Goal: Feedback & Contribution: Leave review/rating

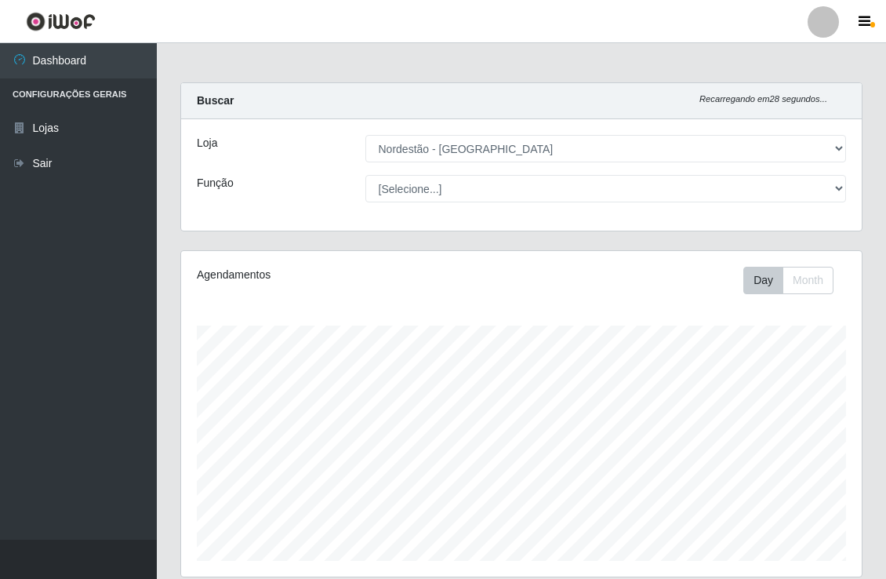
select select "454"
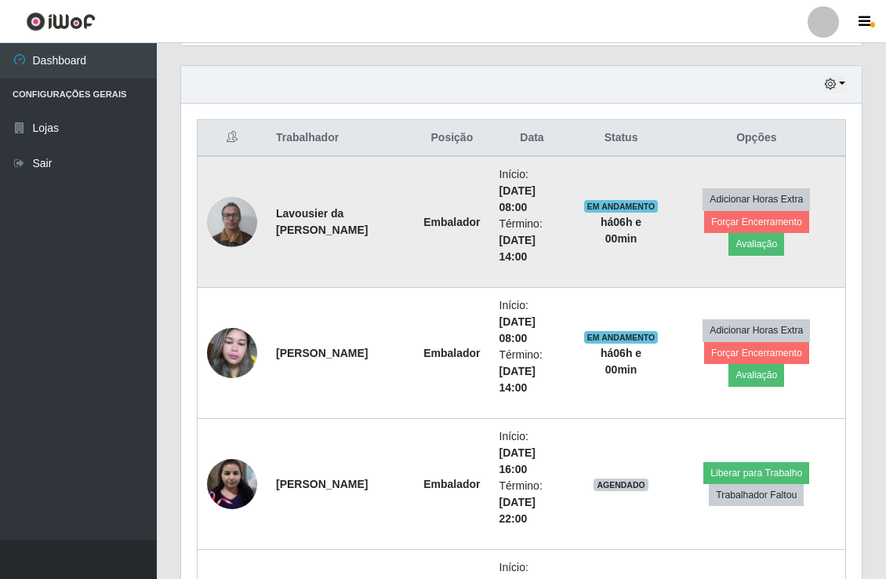
scroll to position [325, 680]
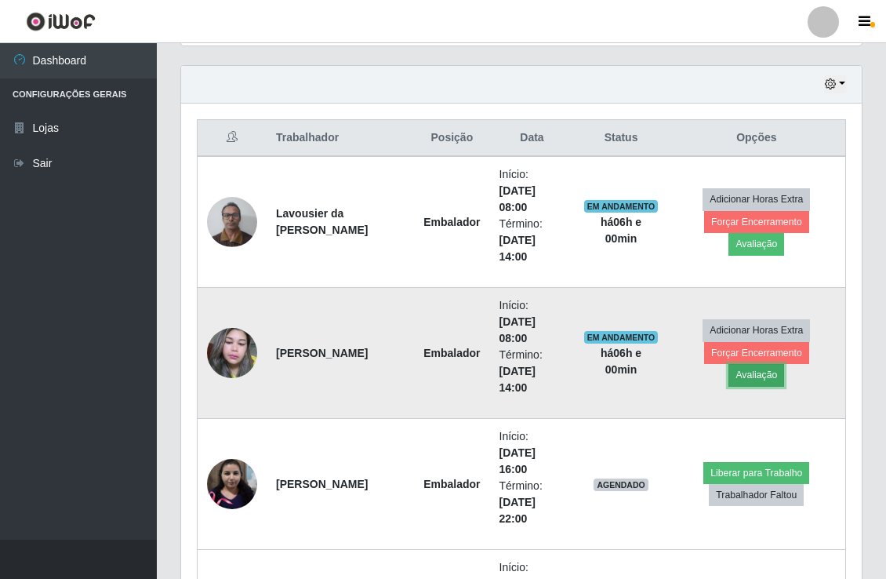
click at [784, 364] on button "Avaliação" at bounding box center [757, 375] width 56 height 22
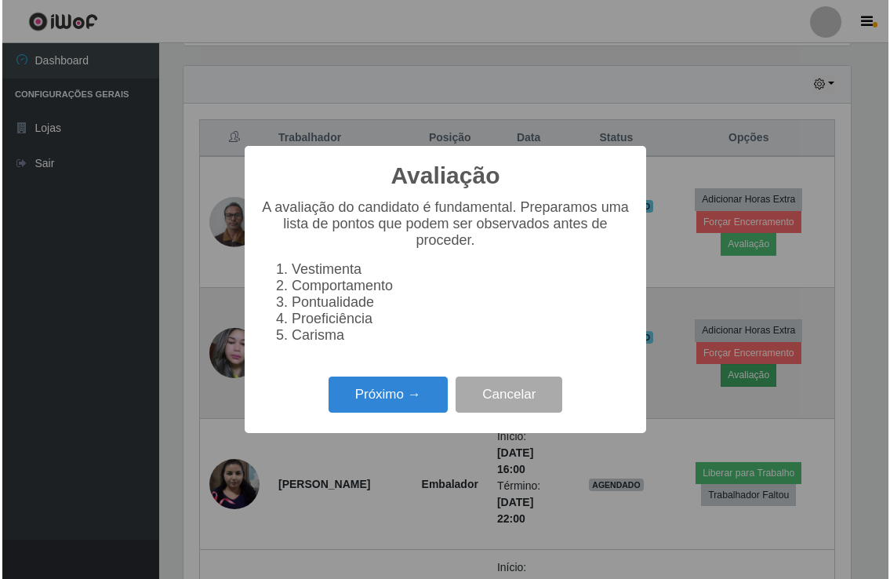
scroll to position [325, 671]
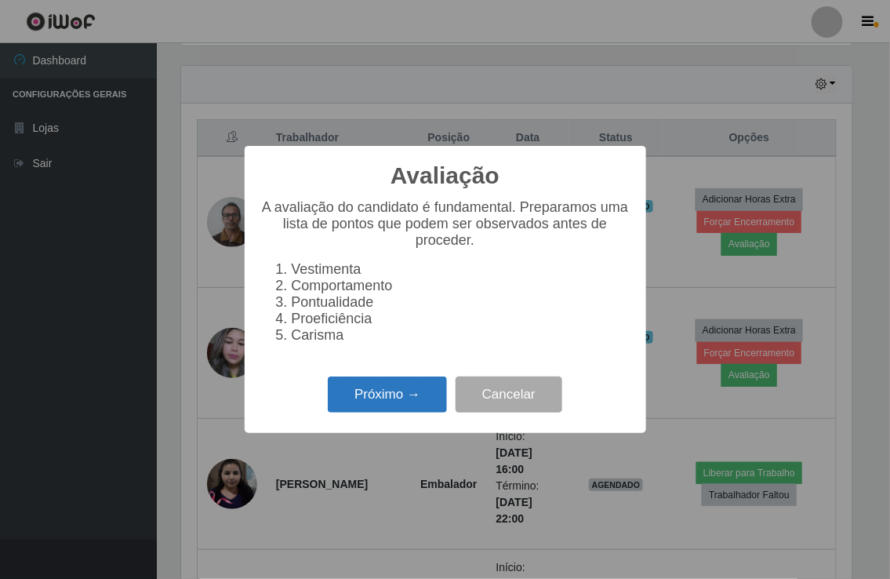
click at [405, 392] on button "Próximo →" at bounding box center [387, 395] width 119 height 37
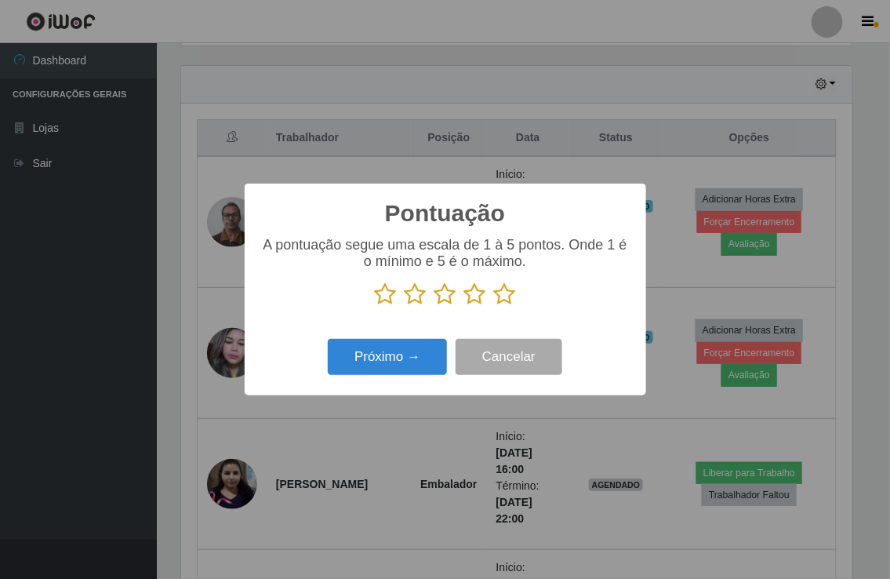
scroll to position [784130, 783784]
click at [379, 296] on icon at bounding box center [386, 294] width 22 height 24
click at [375, 306] on input "radio" at bounding box center [375, 306] width 0 height 0
click at [419, 294] on icon at bounding box center [416, 294] width 22 height 24
click at [405, 306] on input "radio" at bounding box center [405, 306] width 0 height 0
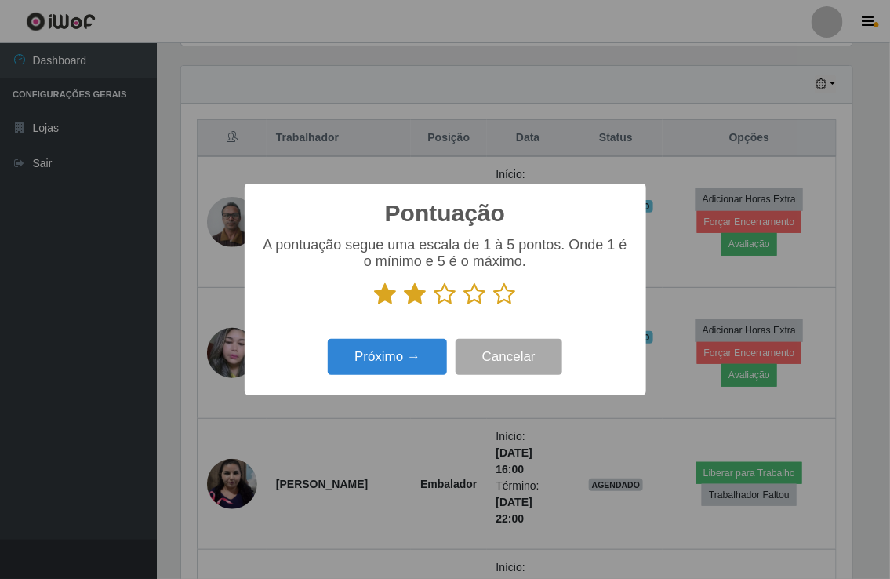
click at [442, 293] on icon at bounding box center [446, 294] width 22 height 24
click at [435, 306] on input "radio" at bounding box center [435, 306] width 0 height 0
click at [467, 295] on icon at bounding box center [475, 294] width 22 height 24
click at [464, 306] on input "radio" at bounding box center [464, 306] width 0 height 0
click at [505, 295] on icon at bounding box center [505, 294] width 22 height 24
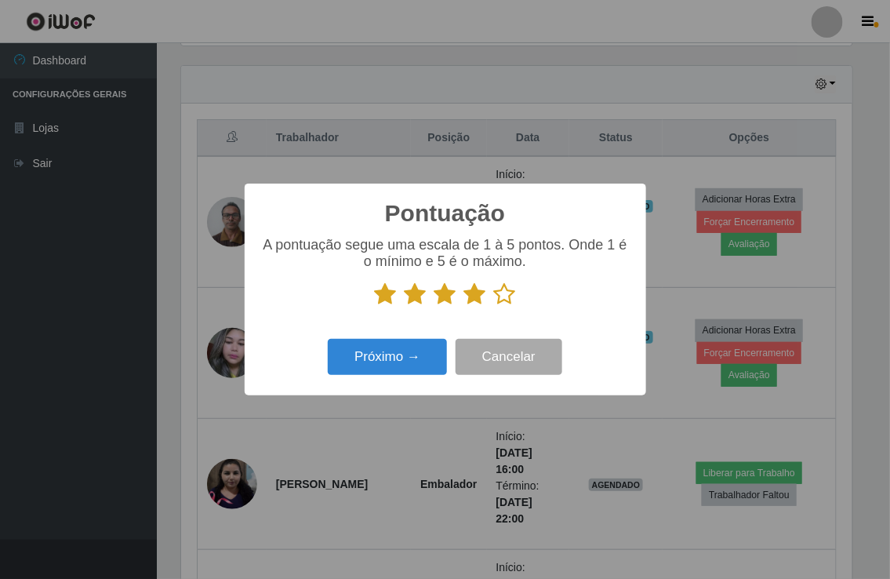
click at [494, 306] on input "radio" at bounding box center [494, 306] width 0 height 0
click at [408, 348] on button "Próximo →" at bounding box center [387, 357] width 119 height 37
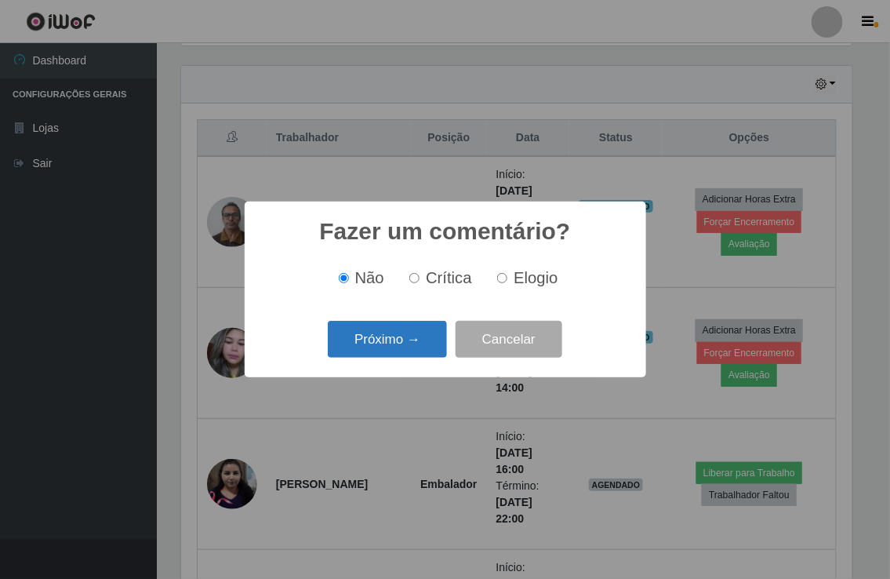
click at [400, 344] on button "Próximo →" at bounding box center [387, 339] width 119 height 37
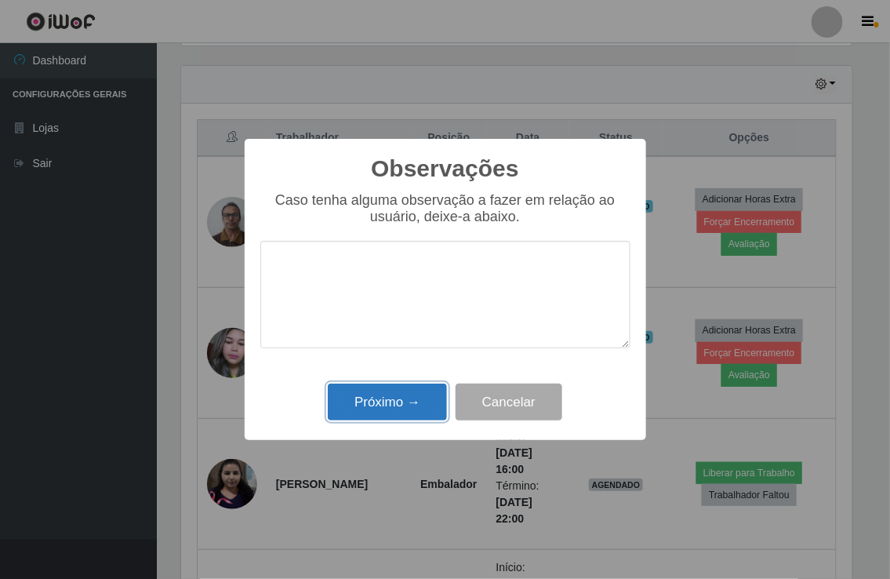
click at [386, 397] on button "Próximo →" at bounding box center [387, 402] width 119 height 37
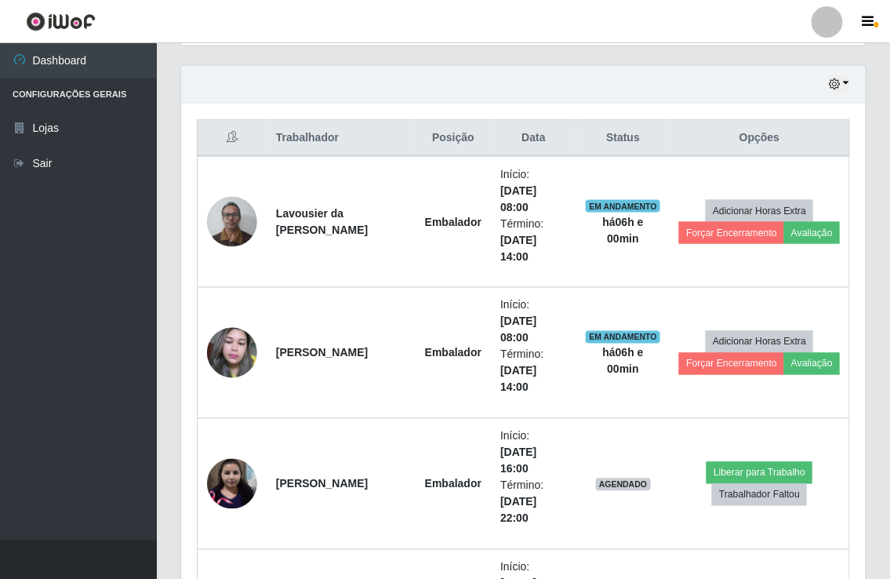
scroll to position [325, 680]
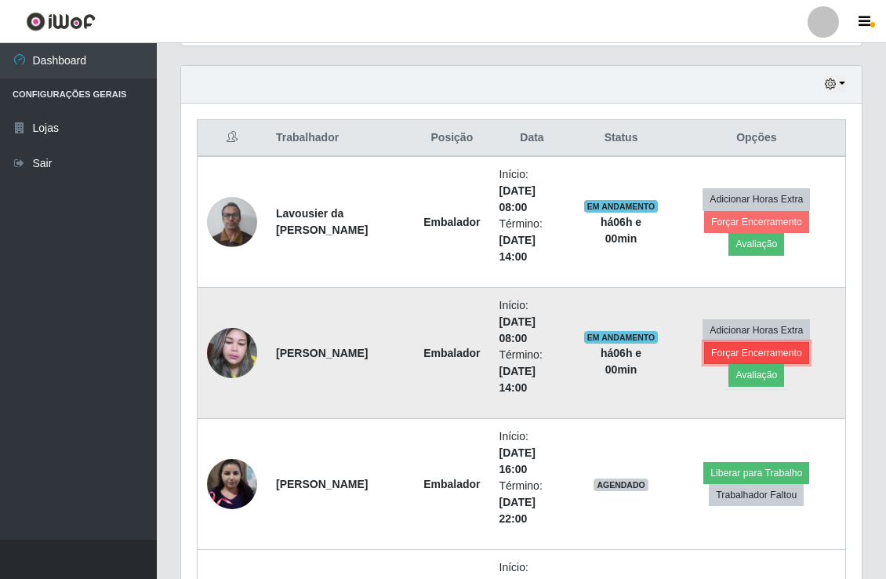
click at [722, 363] on button "Forçar Encerramento" at bounding box center [756, 353] width 105 height 22
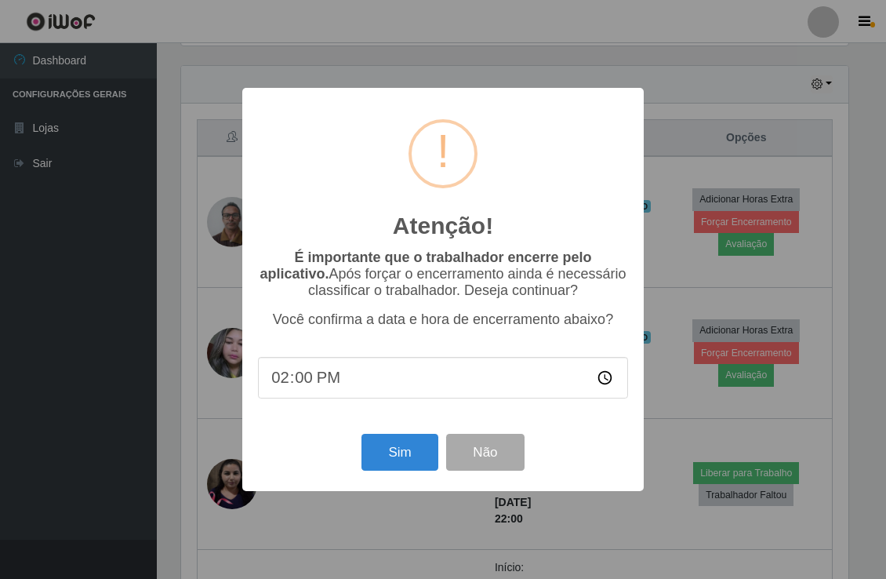
scroll to position [325, 671]
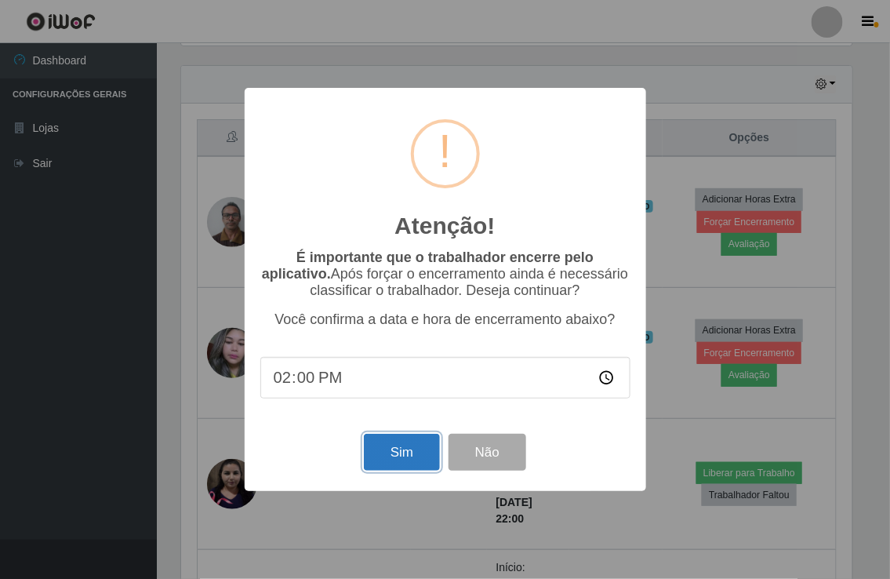
click at [406, 444] on button "Sim" at bounding box center [402, 452] width 76 height 37
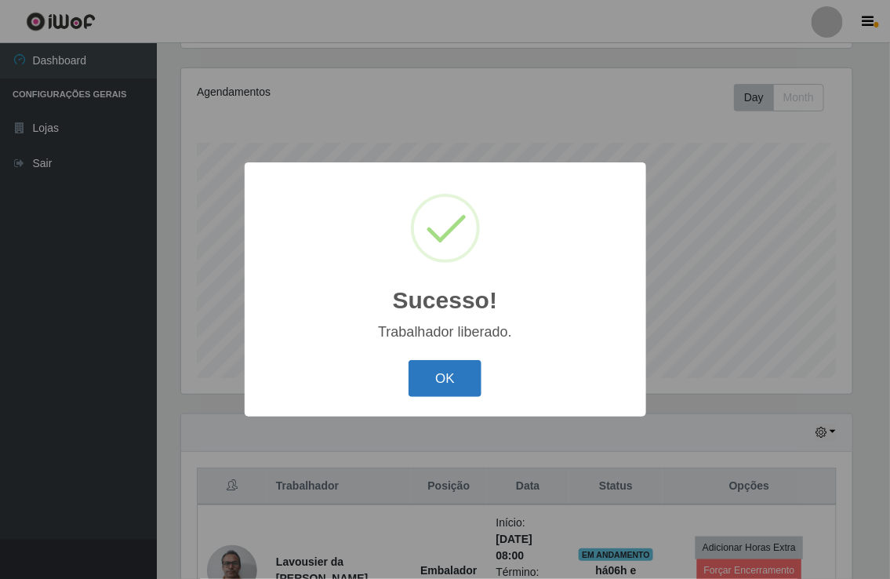
click at [430, 377] on button "OK" at bounding box center [445, 378] width 73 height 37
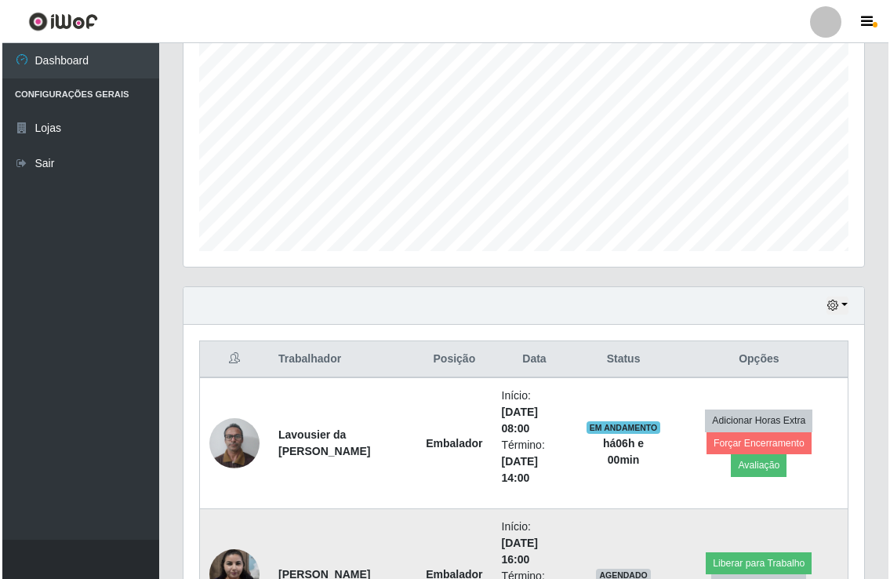
scroll to position [531, 0]
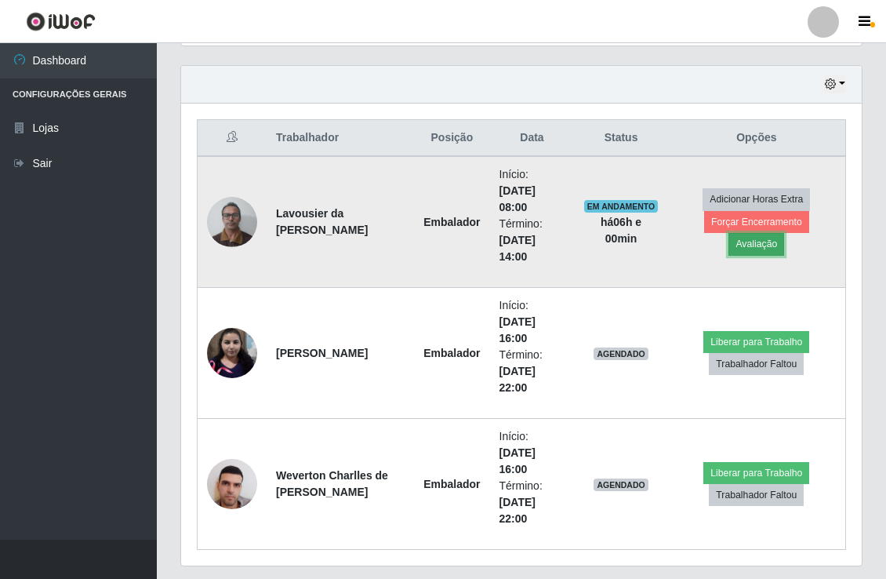
click at [784, 233] on button "Avaliação" at bounding box center [757, 244] width 56 height 22
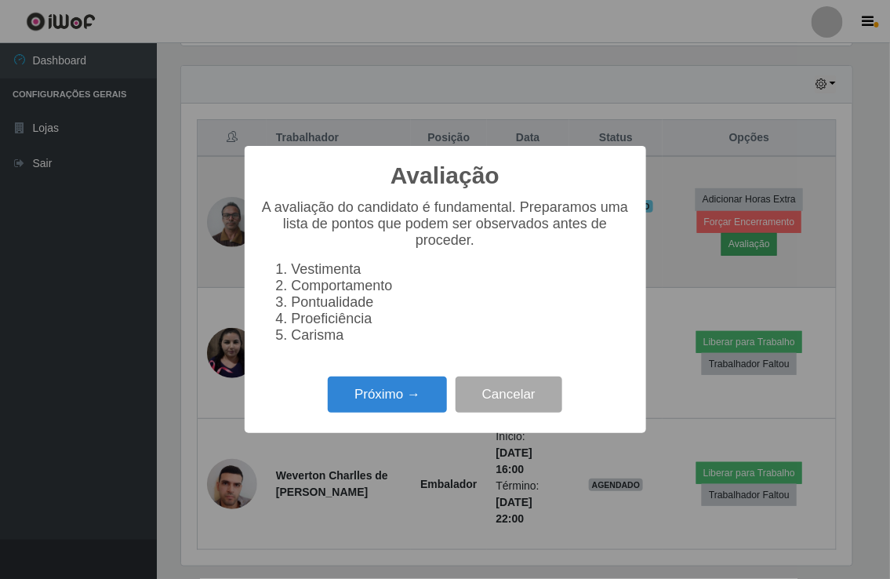
scroll to position [325, 671]
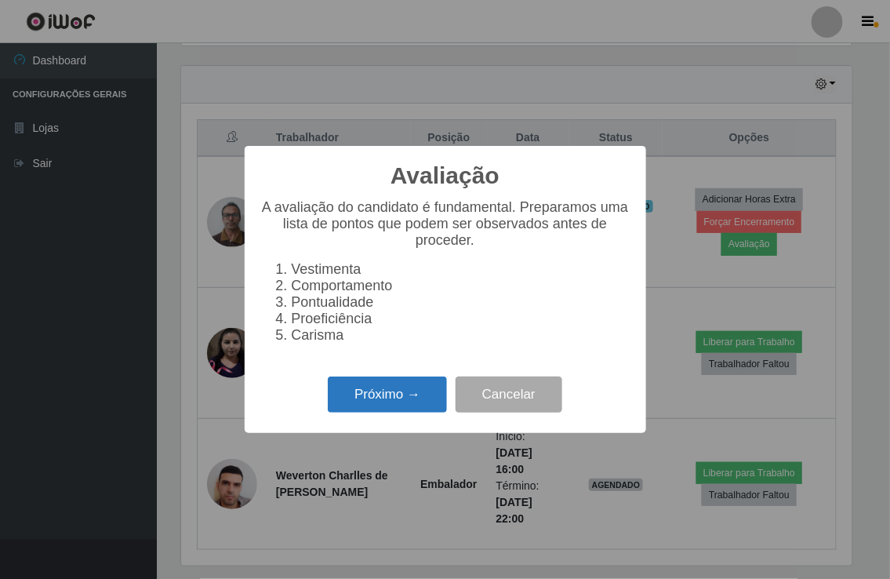
click at [362, 398] on button "Próximo →" at bounding box center [387, 395] width 119 height 37
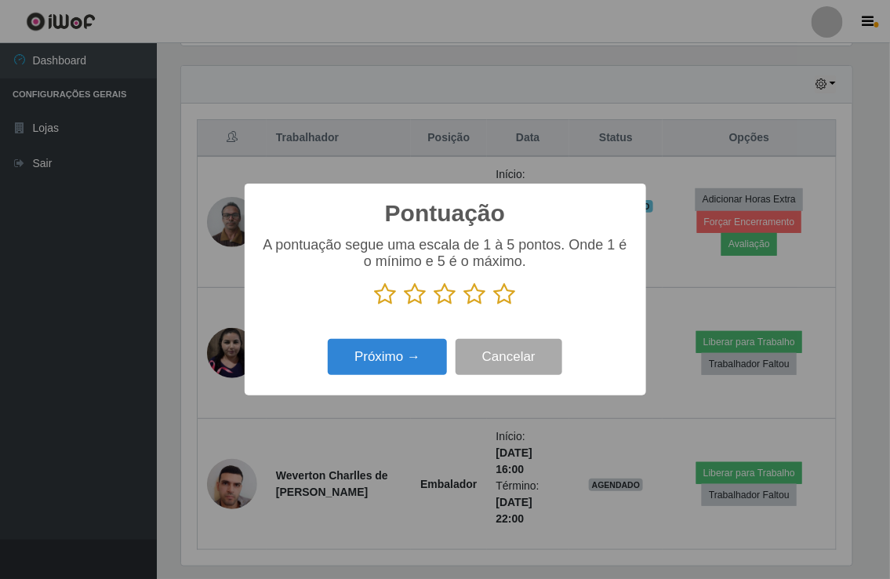
click at [388, 292] on icon at bounding box center [386, 294] width 22 height 24
click at [375, 306] on input "radio" at bounding box center [375, 306] width 0 height 0
click at [414, 298] on icon at bounding box center [416, 294] width 22 height 24
click at [405, 306] on input "radio" at bounding box center [405, 306] width 0 height 0
click at [447, 295] on icon at bounding box center [446, 294] width 22 height 24
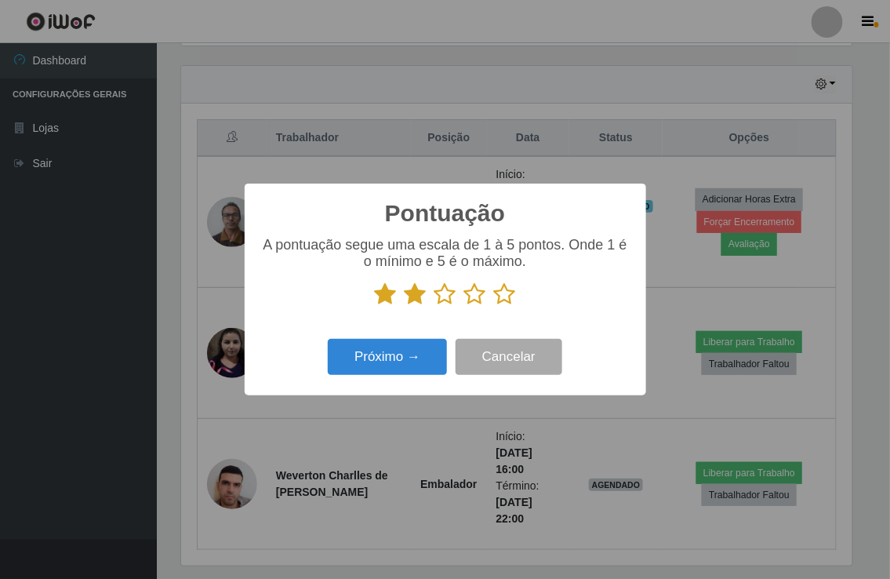
click at [435, 306] on input "radio" at bounding box center [435, 306] width 0 height 0
click at [465, 294] on icon at bounding box center [475, 294] width 22 height 24
click at [464, 306] on input "radio" at bounding box center [464, 306] width 0 height 0
click at [499, 295] on icon at bounding box center [505, 294] width 22 height 24
click at [494, 306] on input "radio" at bounding box center [494, 306] width 0 height 0
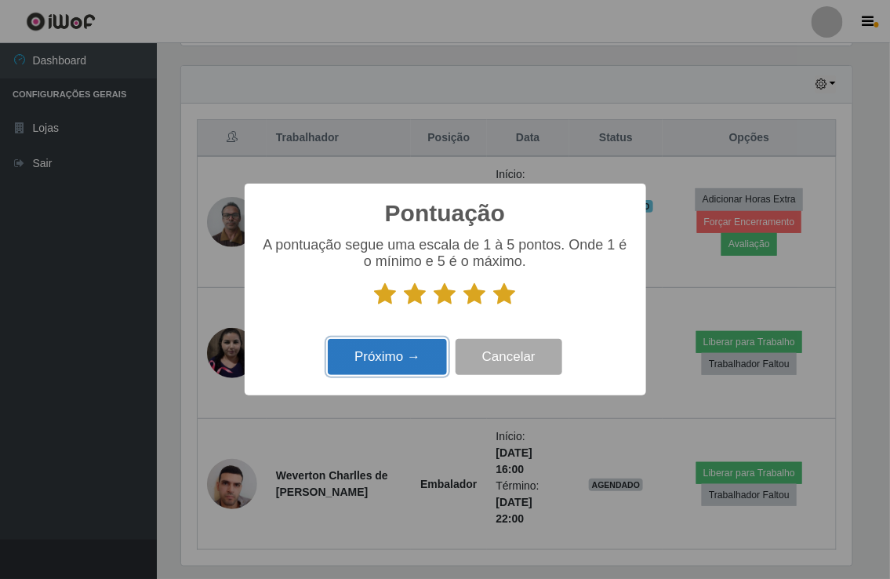
click at [383, 355] on button "Próximo →" at bounding box center [387, 357] width 119 height 37
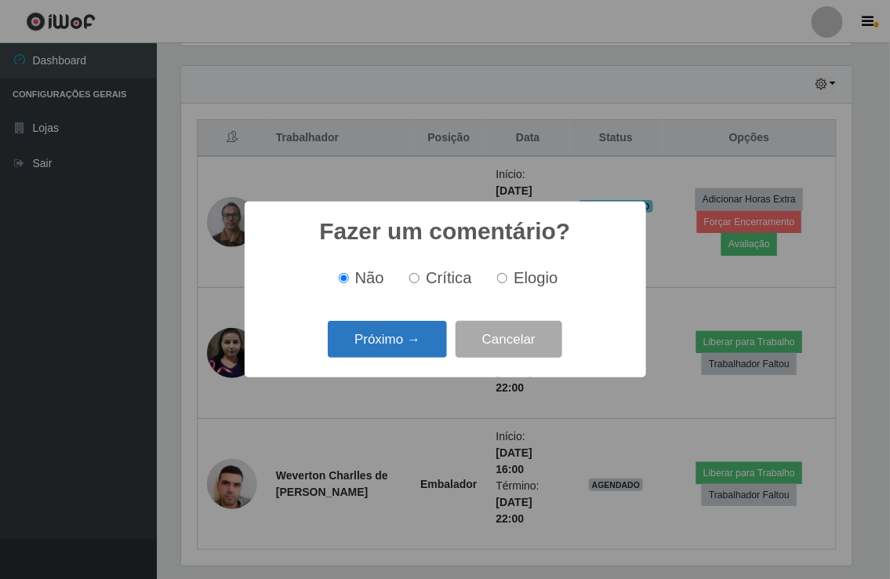
click at [402, 343] on button "Próximo →" at bounding box center [387, 339] width 119 height 37
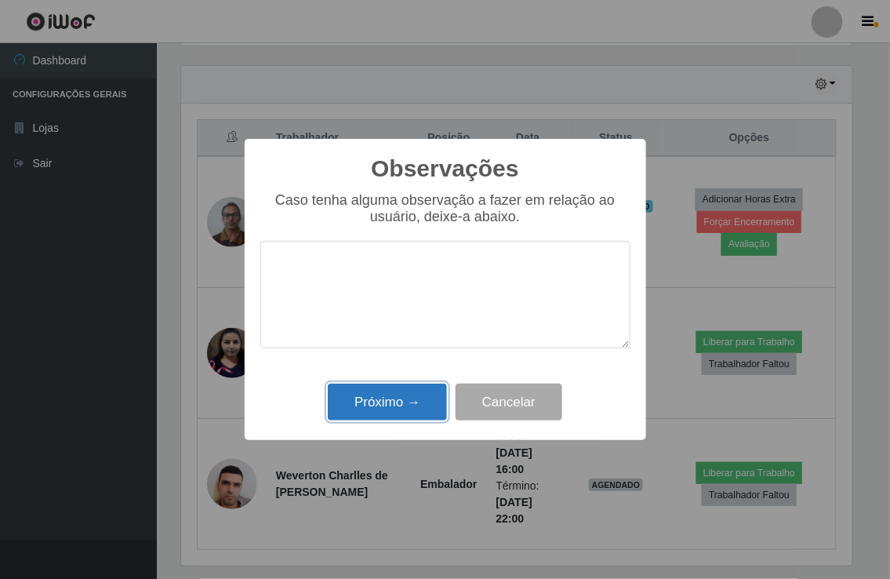
click at [381, 400] on button "Próximo →" at bounding box center [387, 402] width 119 height 37
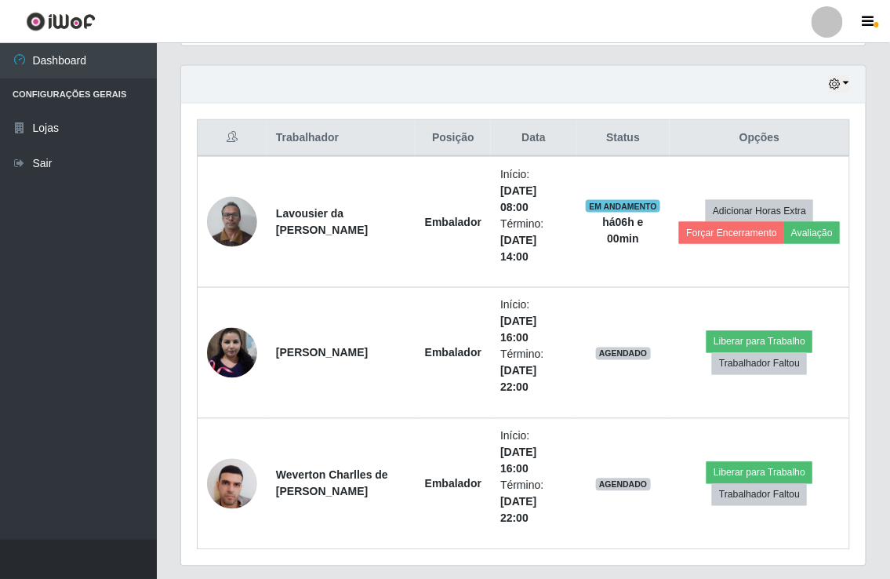
scroll to position [325, 680]
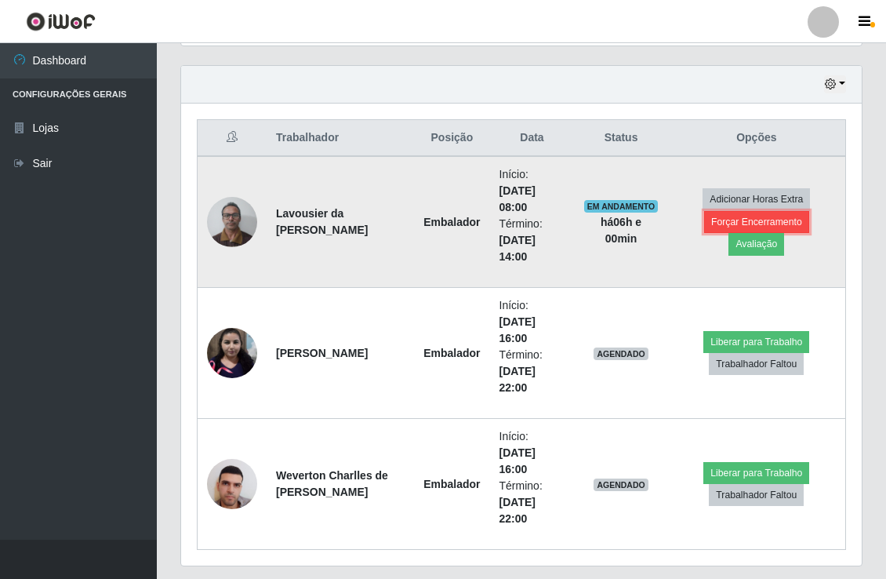
click at [730, 227] on button "Forçar Encerramento" at bounding box center [756, 222] width 105 height 22
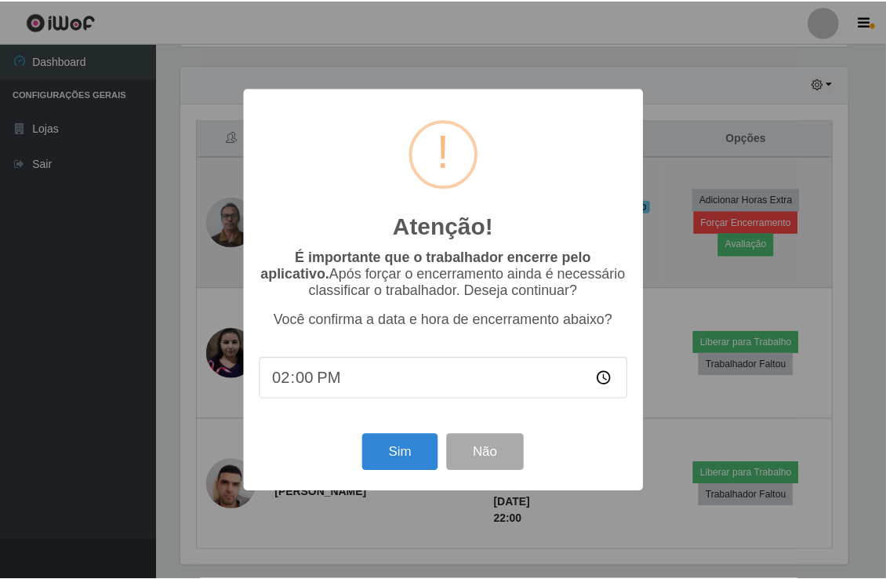
scroll to position [325, 671]
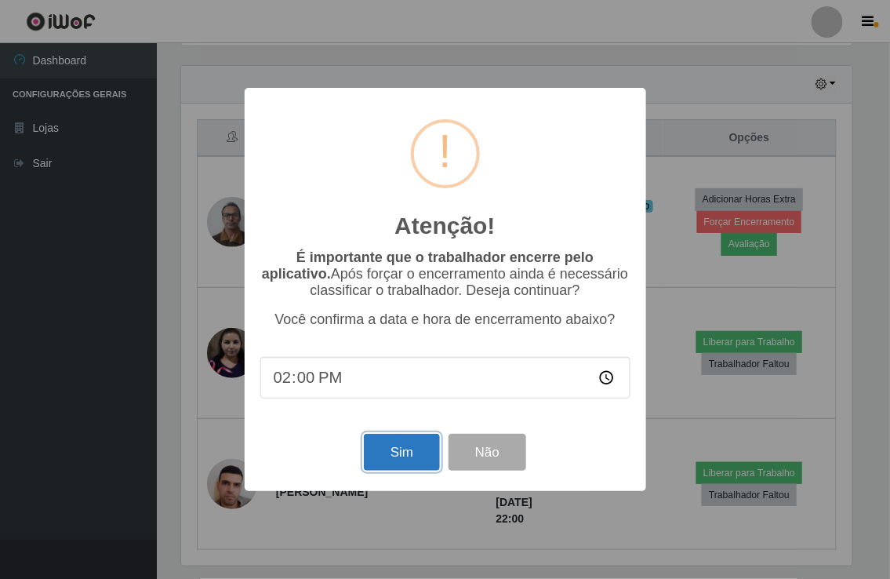
click at [397, 456] on button "Sim" at bounding box center [402, 452] width 76 height 37
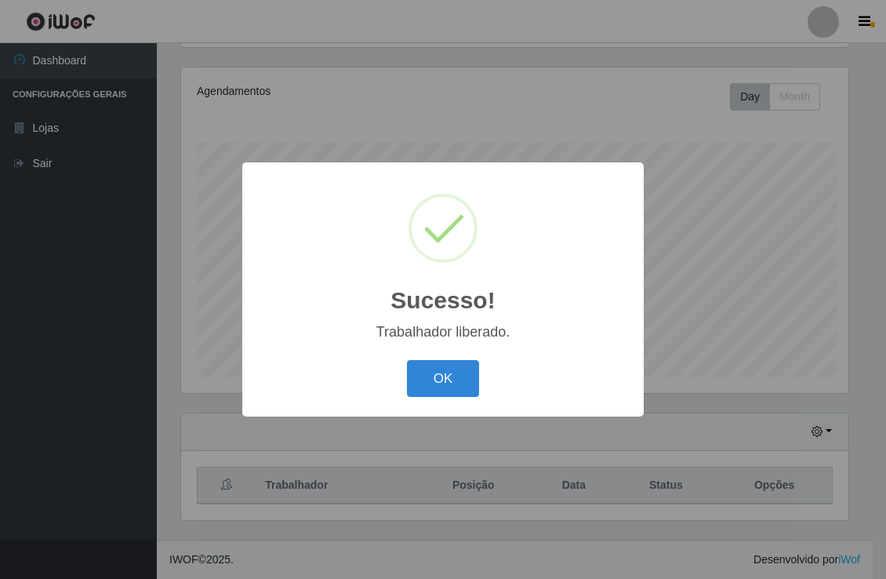
scroll to position [0, 0]
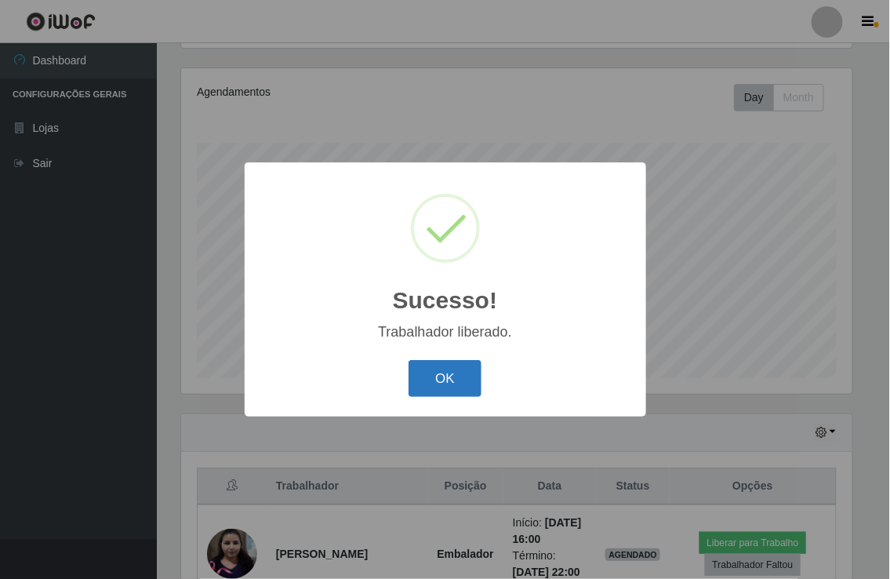
click at [419, 382] on button "OK" at bounding box center [445, 378] width 73 height 37
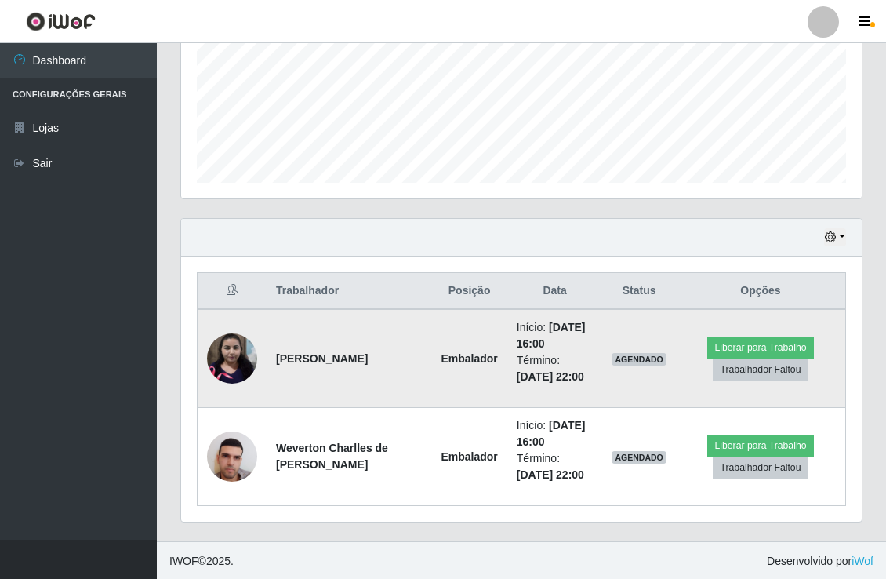
scroll to position [379, 0]
